Goal: Information Seeking & Learning: Learn about a topic

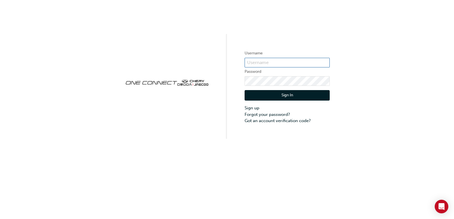
type input "chnz0212"
click at [291, 94] on button "Sign In" at bounding box center [286, 95] width 85 height 11
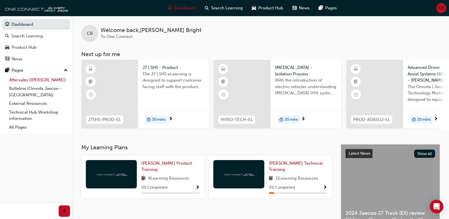
click at [51, 82] on link "Aftersales ([PERSON_NAME])" at bounding box center [38, 80] width 63 height 9
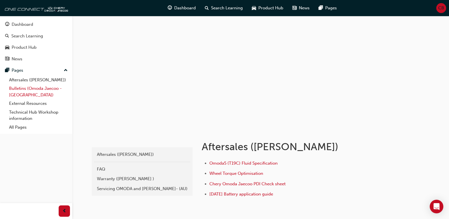
click at [25, 88] on link "Bulletins (Omoda Jaecoo - [GEOGRAPHIC_DATA])" at bounding box center [38, 91] width 63 height 15
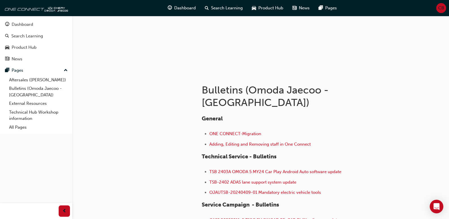
scroll to position [62, 0]
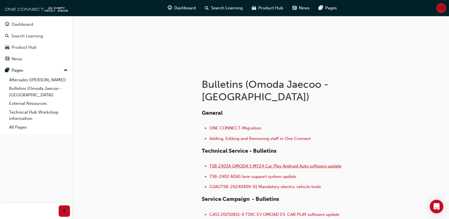
click at [272, 164] on span "TSB 2403A OMODA 5 MY24 Car Play Android Auto software update" at bounding box center [276, 166] width 132 height 5
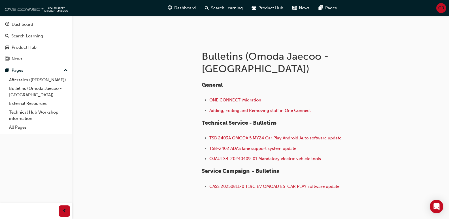
scroll to position [91, 0]
click at [269, 156] on span "OJAUTSB-20240409-01 Mandatory electric vehicle tools" at bounding box center [266, 158] width 112 height 5
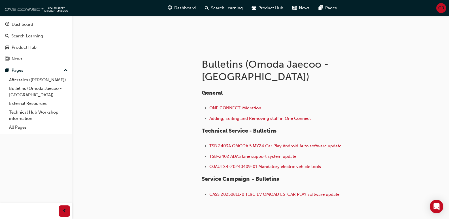
scroll to position [85, 0]
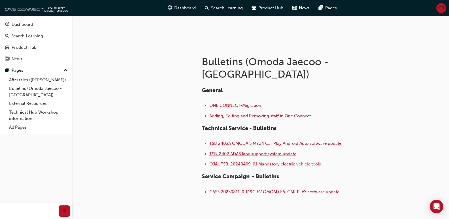
click at [230, 151] on span "TSB-2402 ADAS lane support system update" at bounding box center [253, 153] width 87 height 5
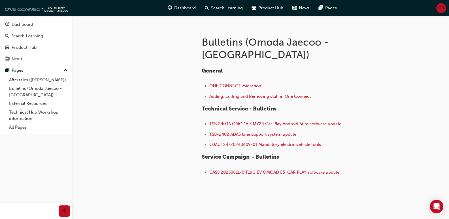
scroll to position [105, 0]
click at [36, 102] on link "External Resources" at bounding box center [38, 103] width 63 height 9
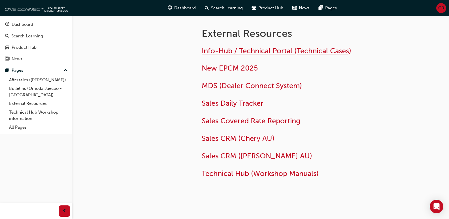
click at [244, 49] on span "Info-Hub / Technical Portal (Technical Cases)" at bounding box center [277, 51] width 150 height 9
